Goal: Find specific page/section: Find specific page/section

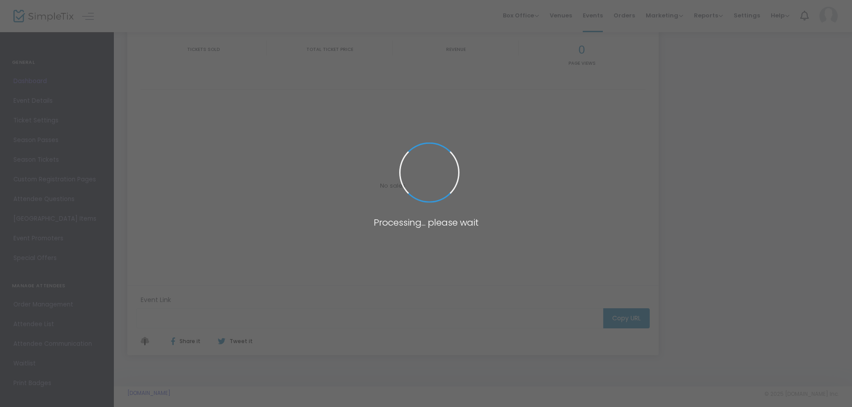
type input "[URL][DOMAIN_NAME]"
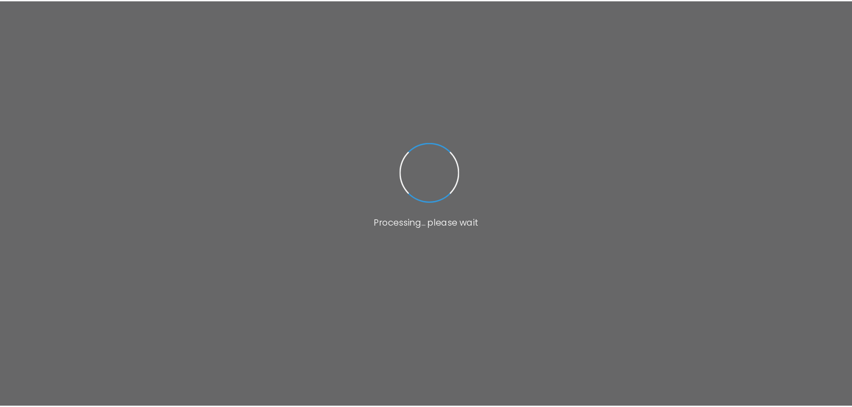
scroll to position [92, 0]
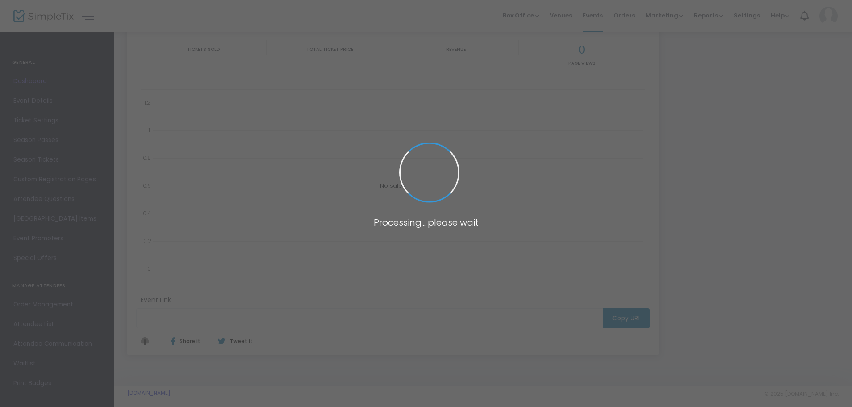
type input "[URL][DOMAIN_NAME]"
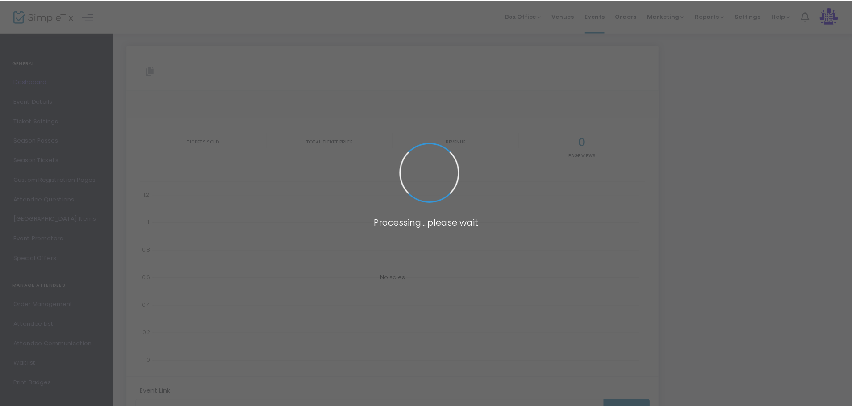
scroll to position [92, 0]
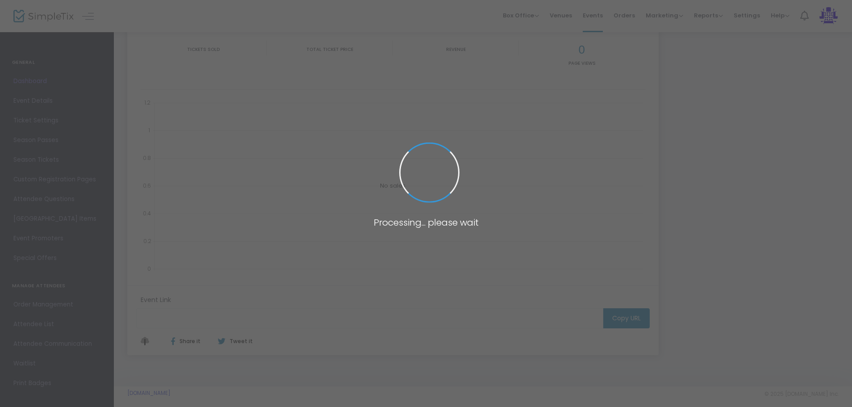
type input "[URL][DOMAIN_NAME]"
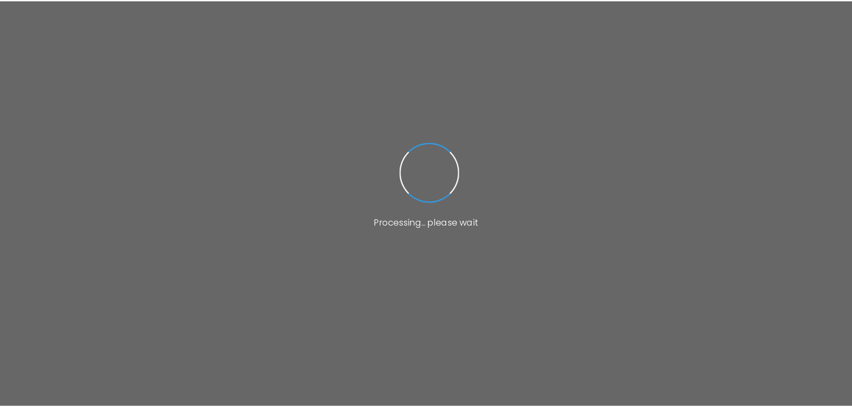
scroll to position [92, 0]
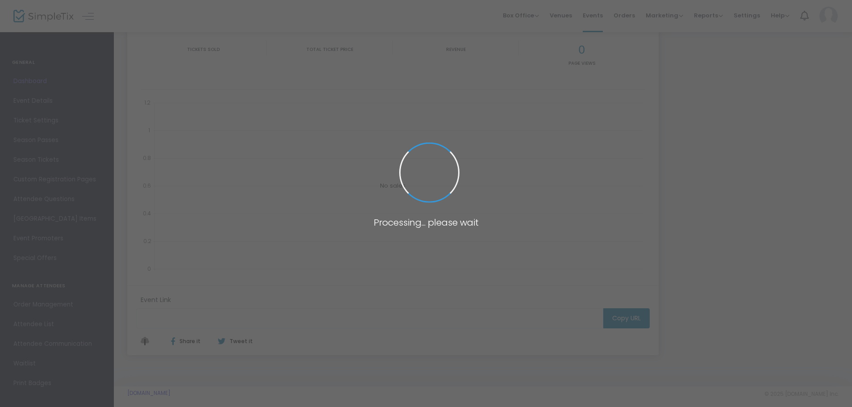
type input "[URL][DOMAIN_NAME]"
